Goal: Communication & Community: Answer question/provide support

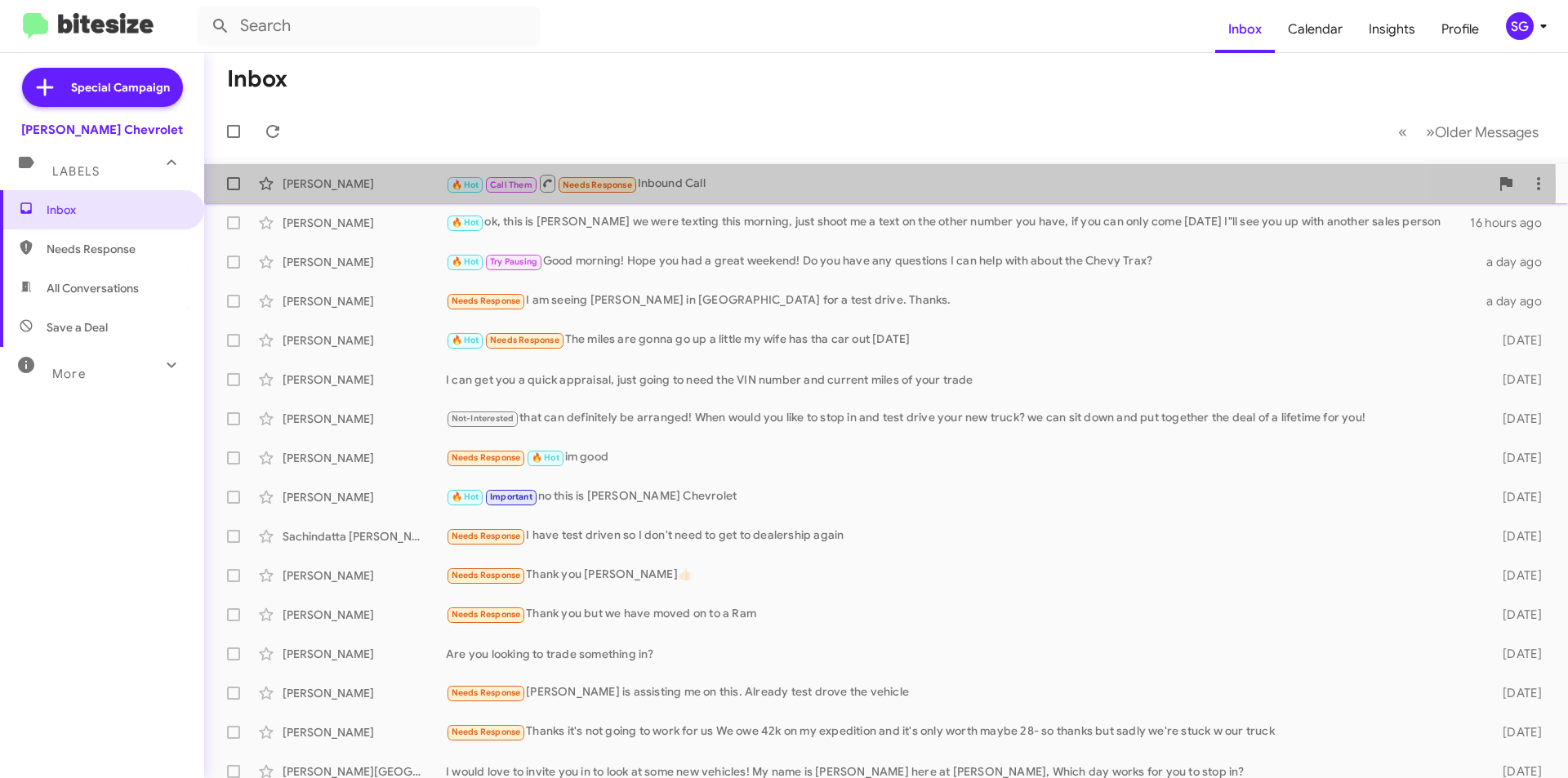
click at [350, 186] on div "[PERSON_NAME]" at bounding box center [363, 183] width 163 height 16
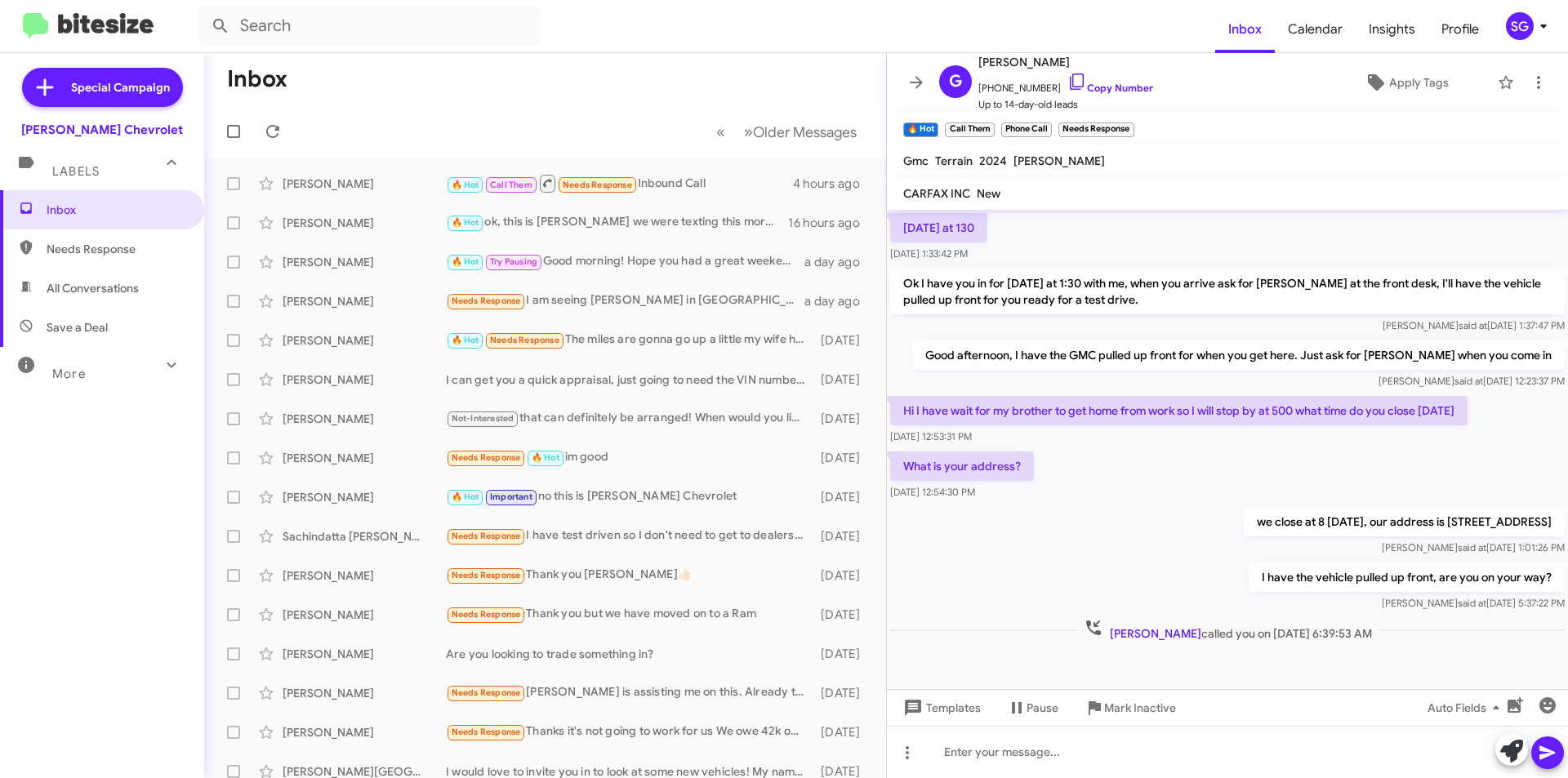
scroll to position [184, 0]
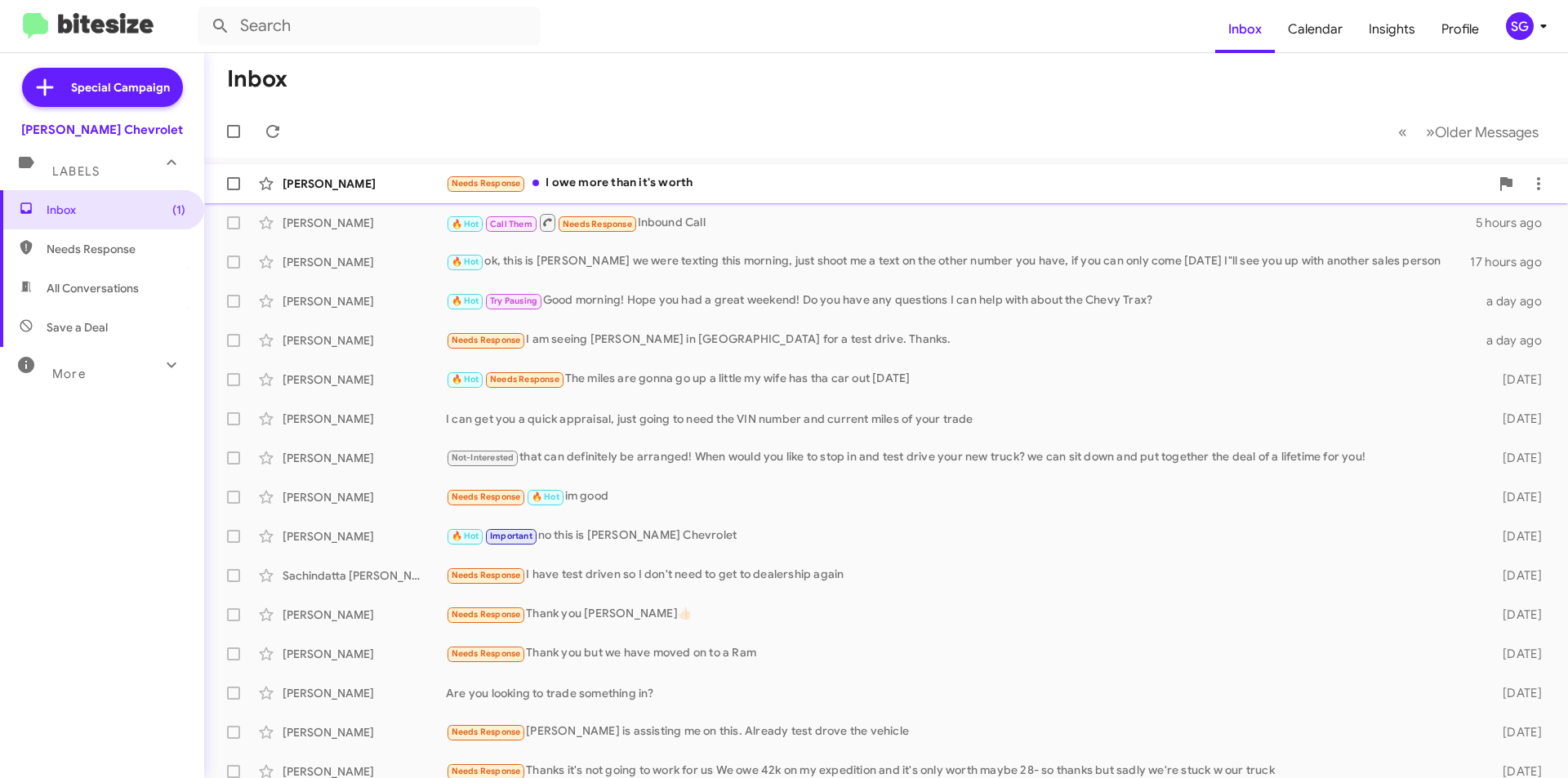
click at [584, 175] on div "Needs Response I owe more than it's worth" at bounding box center [968, 183] width 1043 height 19
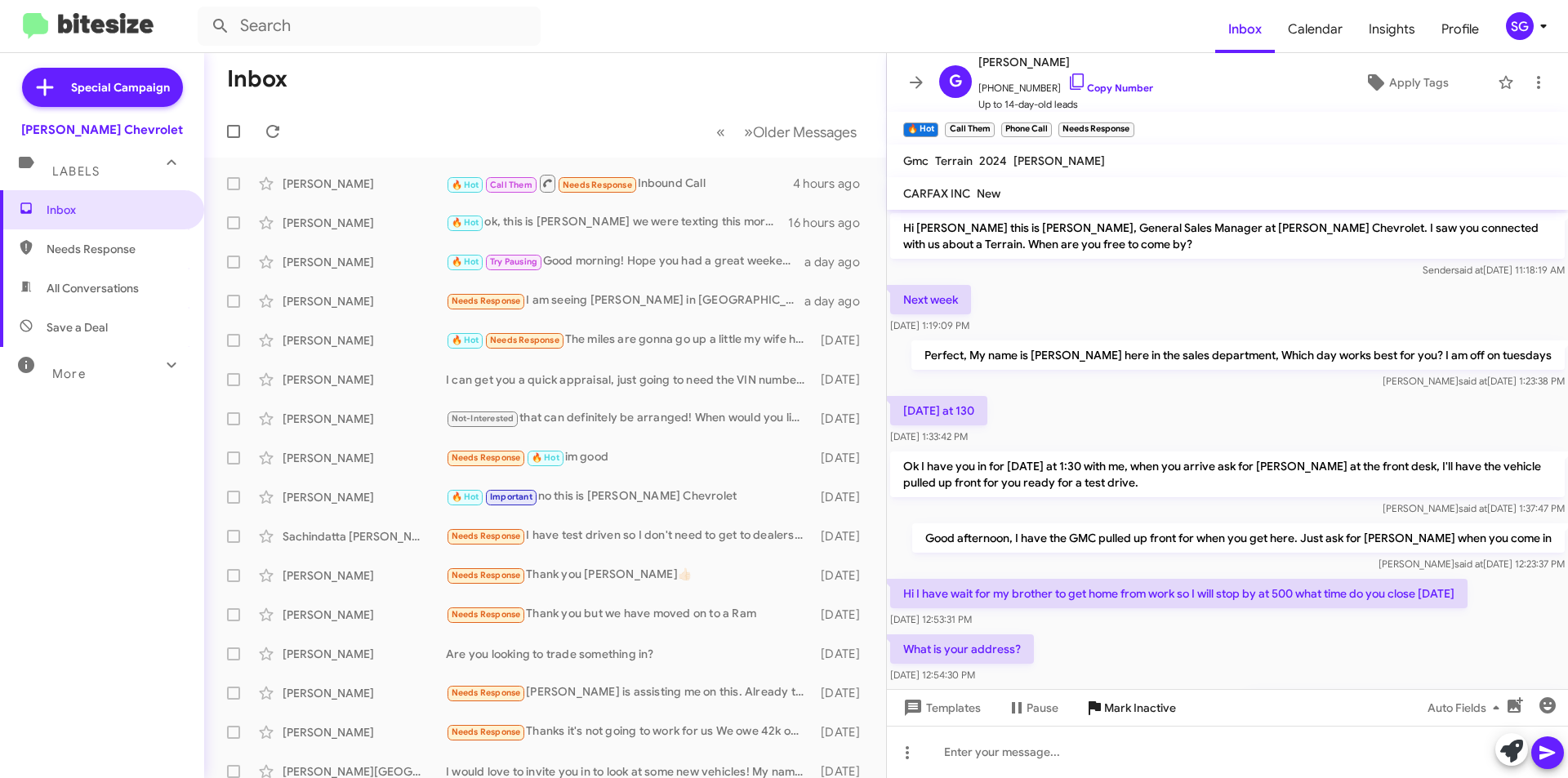
scroll to position [184, 0]
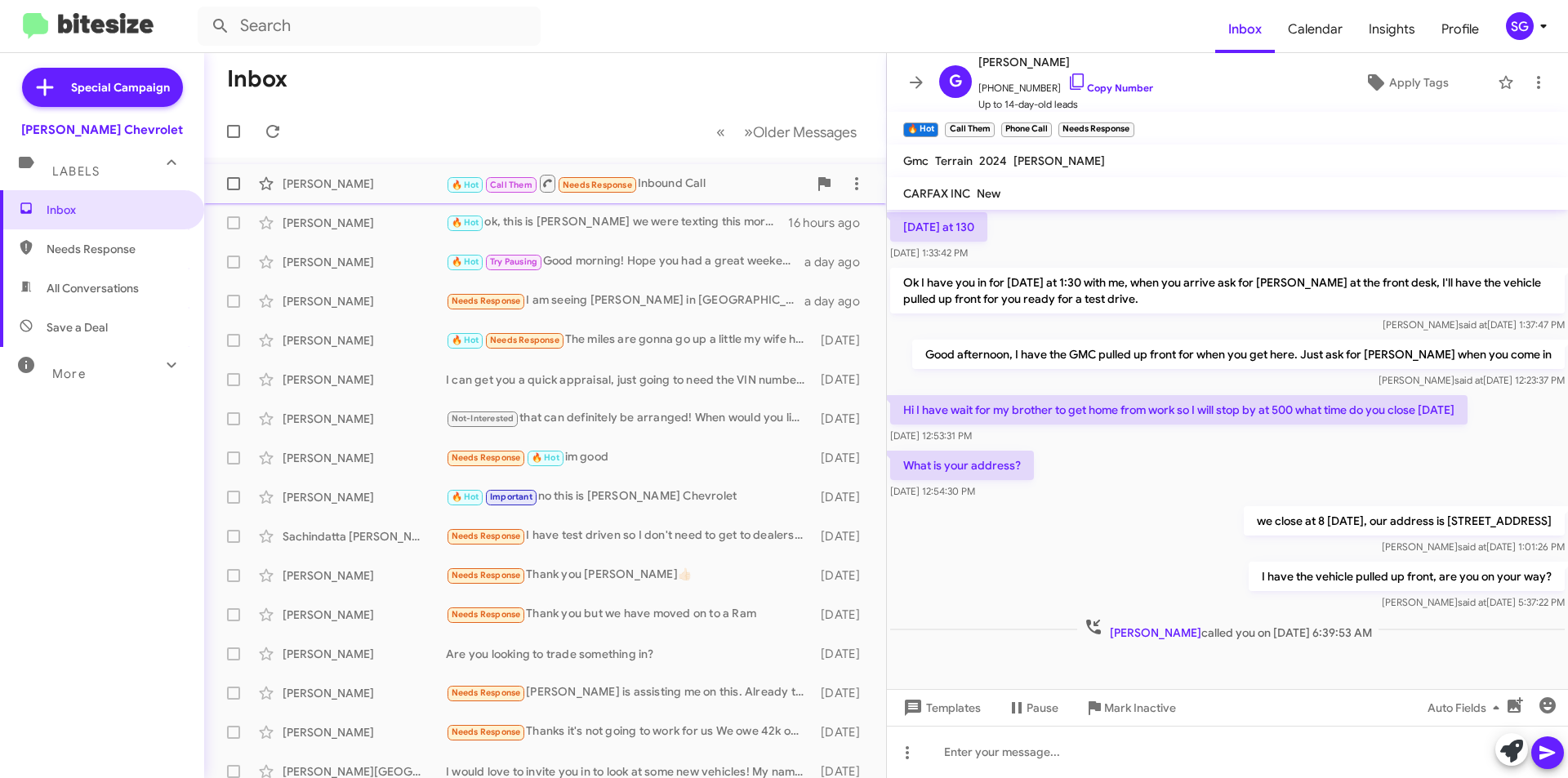
click at [639, 181] on div "🔥 Hot Call Them Needs Response Inbound Call" at bounding box center [627, 183] width 361 height 20
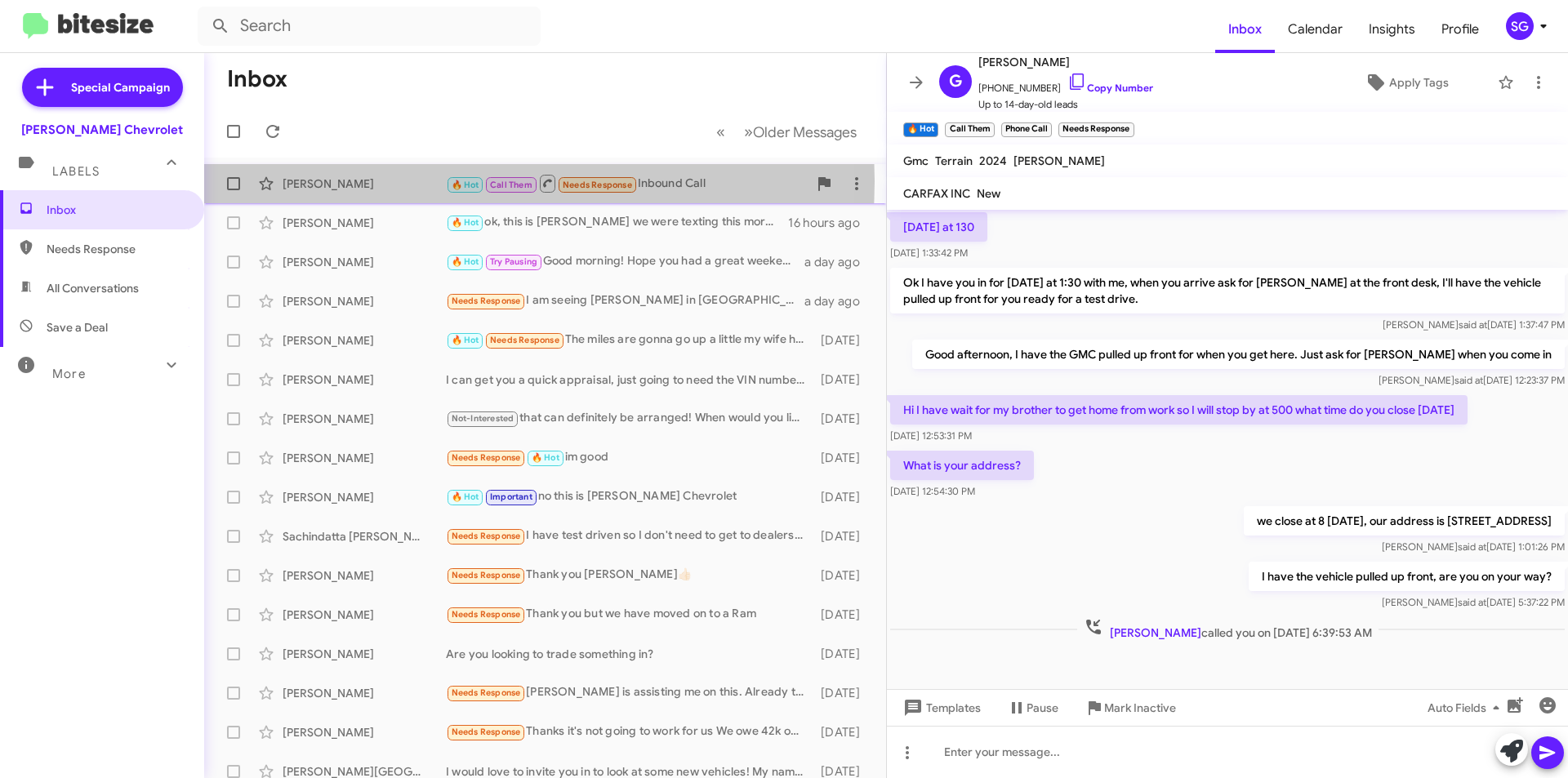
click at [345, 181] on div "[PERSON_NAME]" at bounding box center [363, 183] width 163 height 16
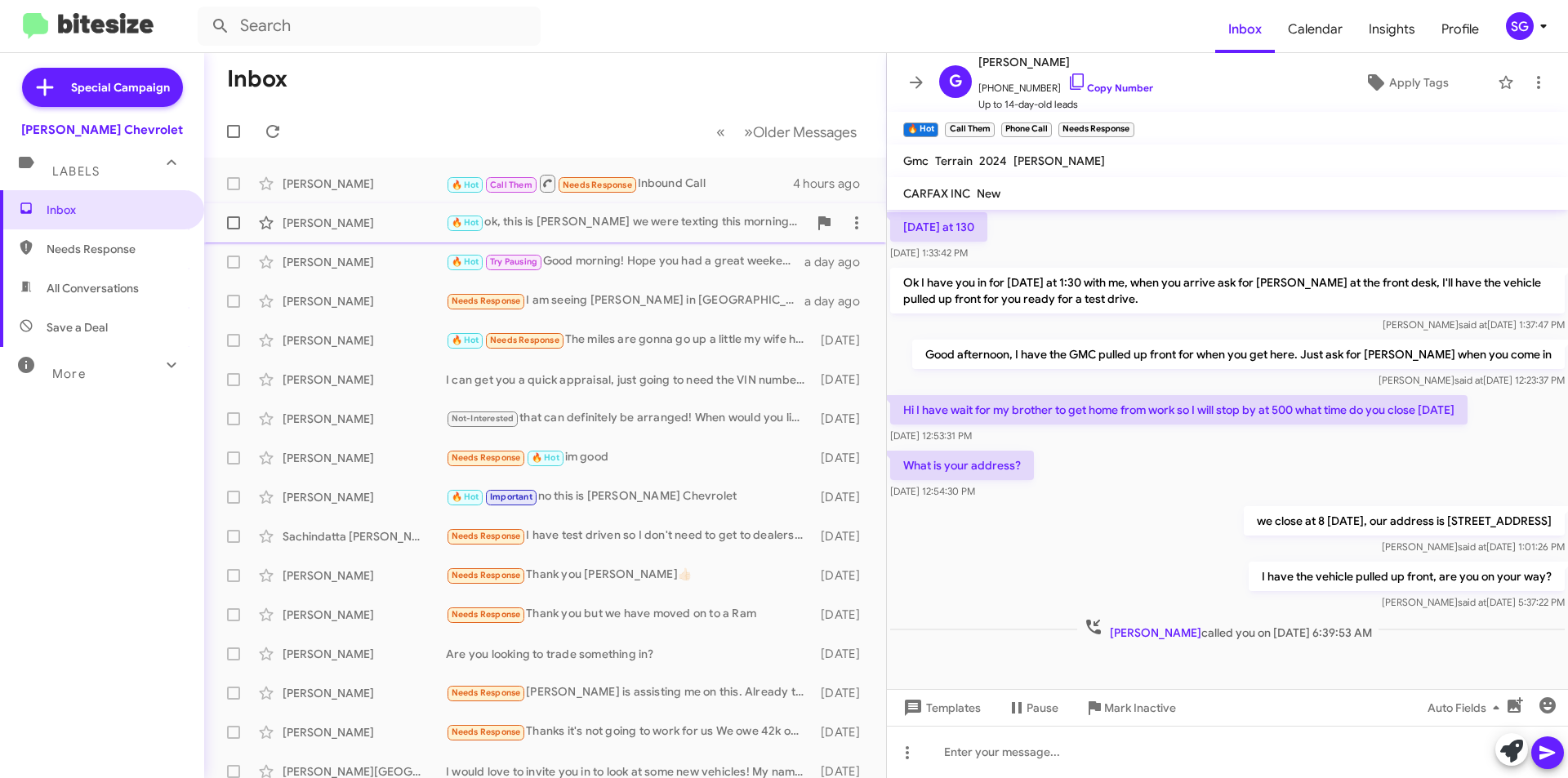
click at [383, 214] on div "[PERSON_NAME] 🔥 Hot ok, this is [PERSON_NAME] we were texting this morning, jus…" at bounding box center [546, 223] width 656 height 32
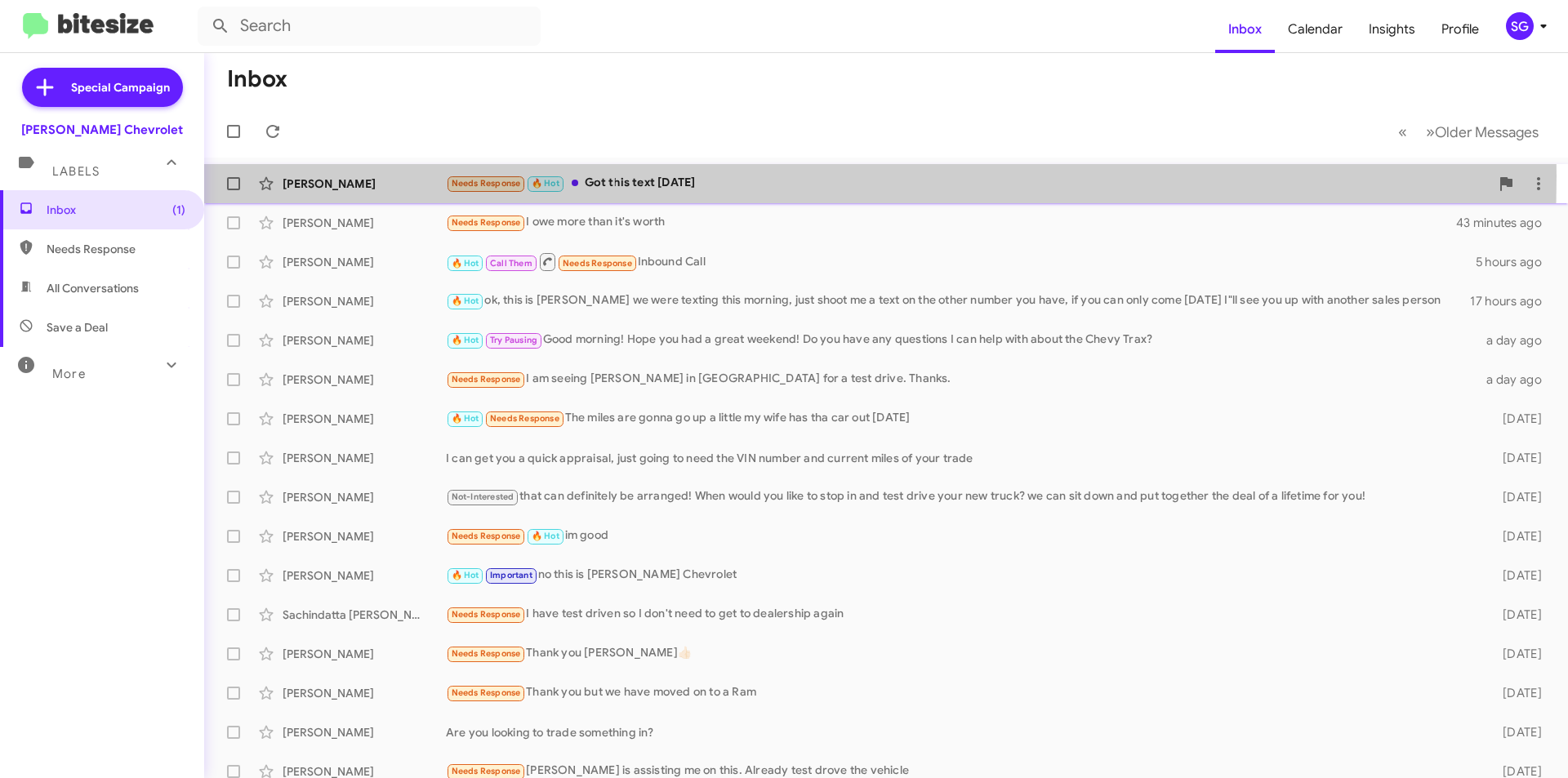
click at [579, 175] on div "Needs Response 🔥 Hot Got this text today" at bounding box center [968, 183] width 1043 height 19
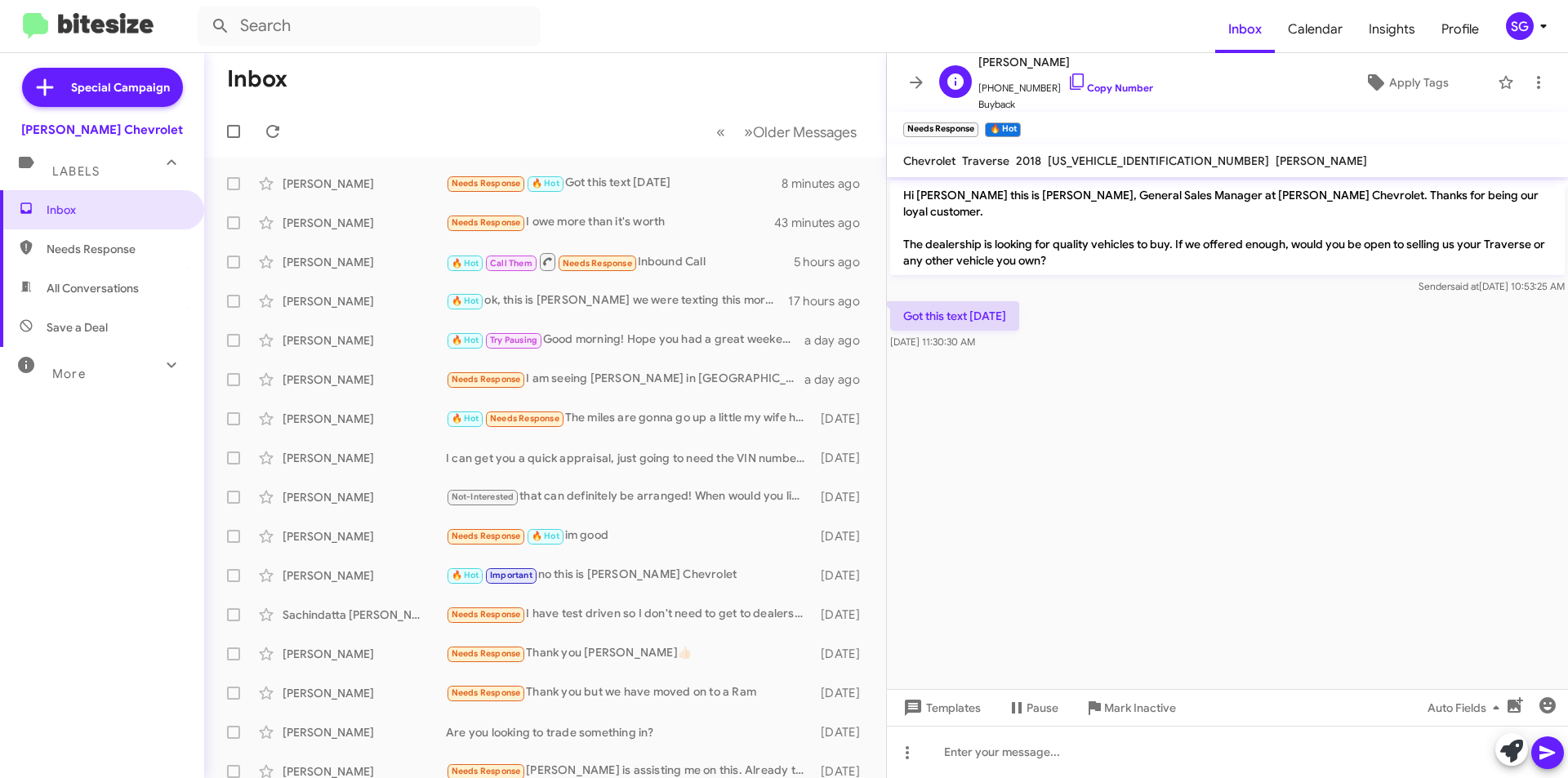
drag, startPoint x: 1056, startPoint y: 63, endPoint x: 1003, endPoint y: 62, distance: 53.0
click at [1003, 62] on span "Tina Trabucco" at bounding box center [1065, 62] width 175 height 20
copy span "Trabucco"
